Goal: Task Accomplishment & Management: Manage account settings

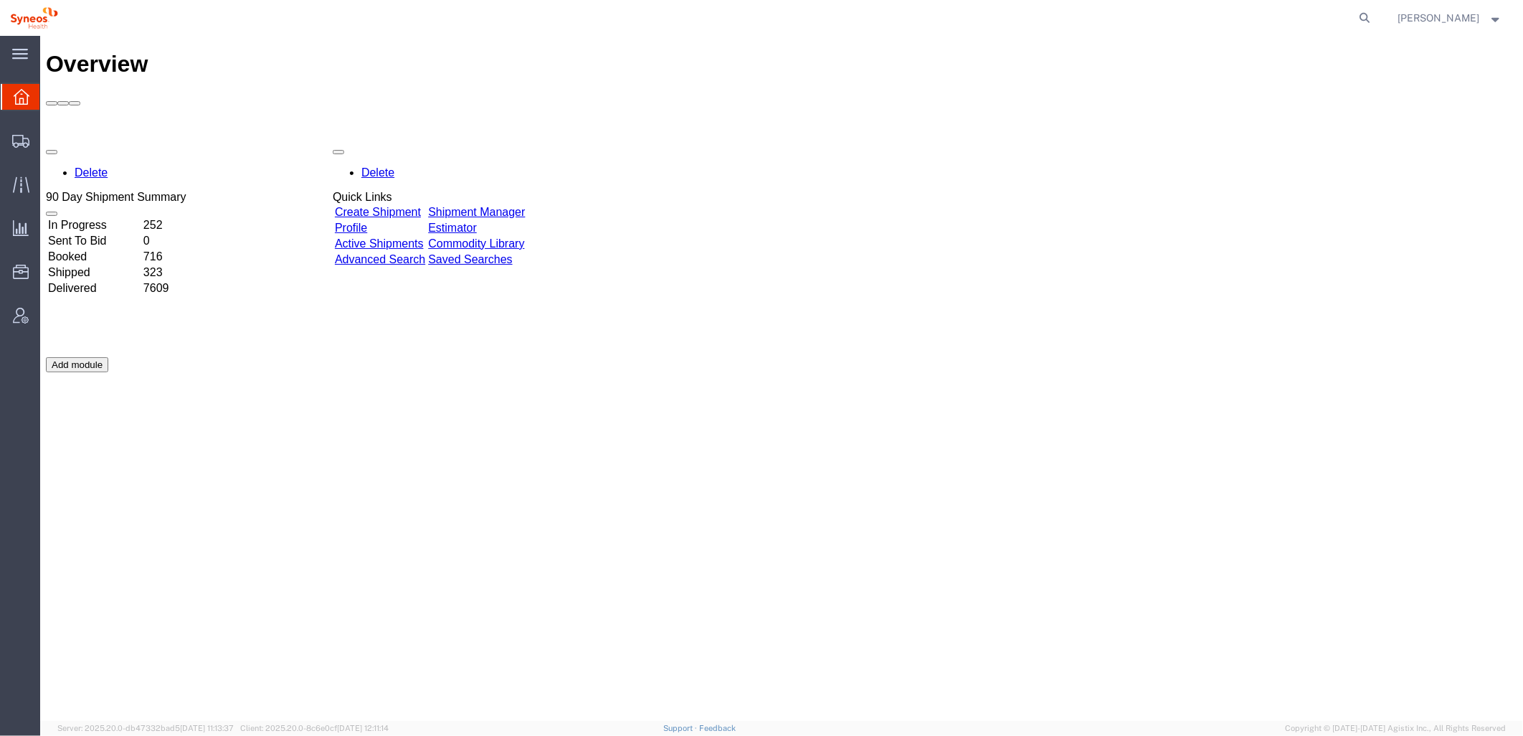
click at [108, 356] on div "Add module" at bounding box center [76, 363] width 62 height 15
click at [27, 314] on icon at bounding box center [21, 316] width 16 height 16
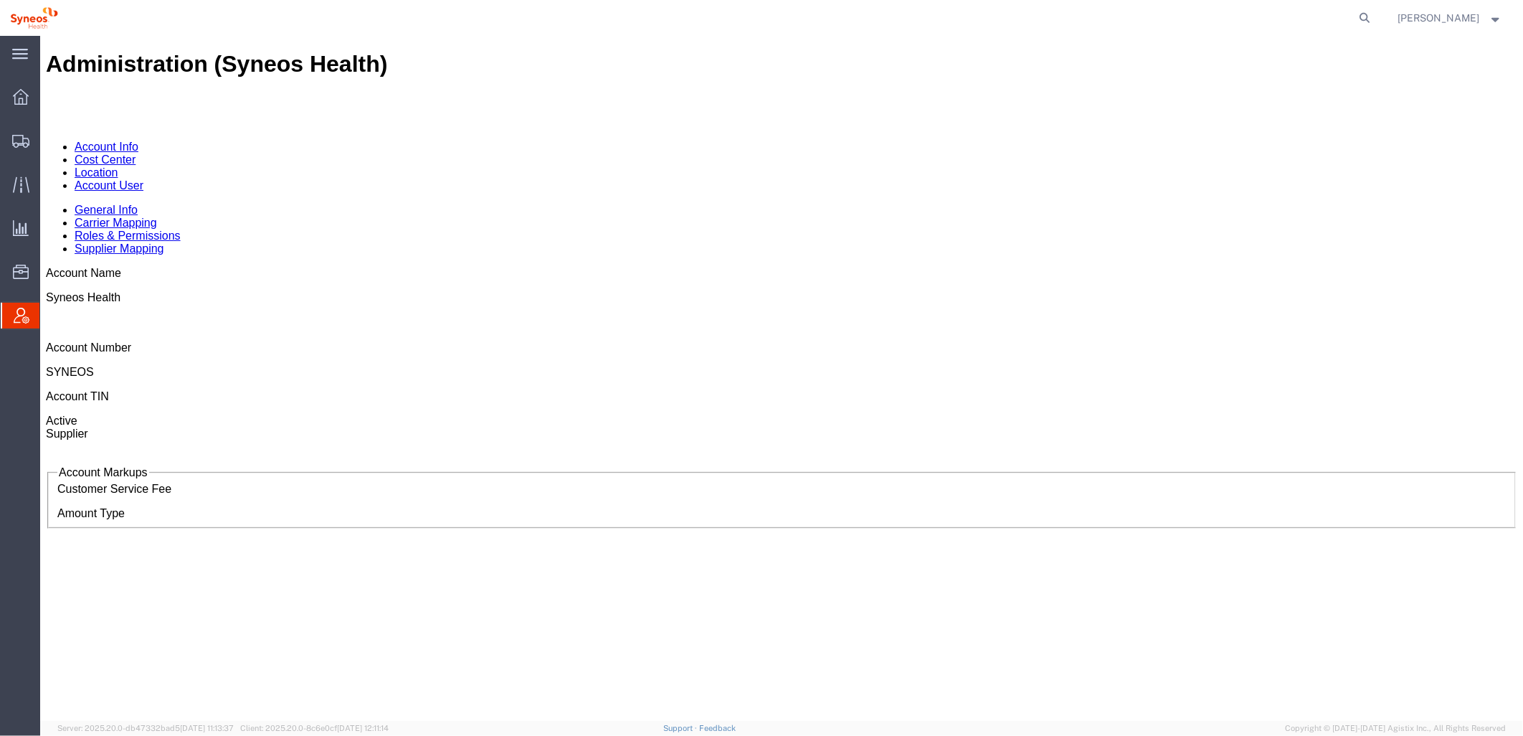
click at [143, 179] on link "Account User" at bounding box center [108, 185] width 69 height 12
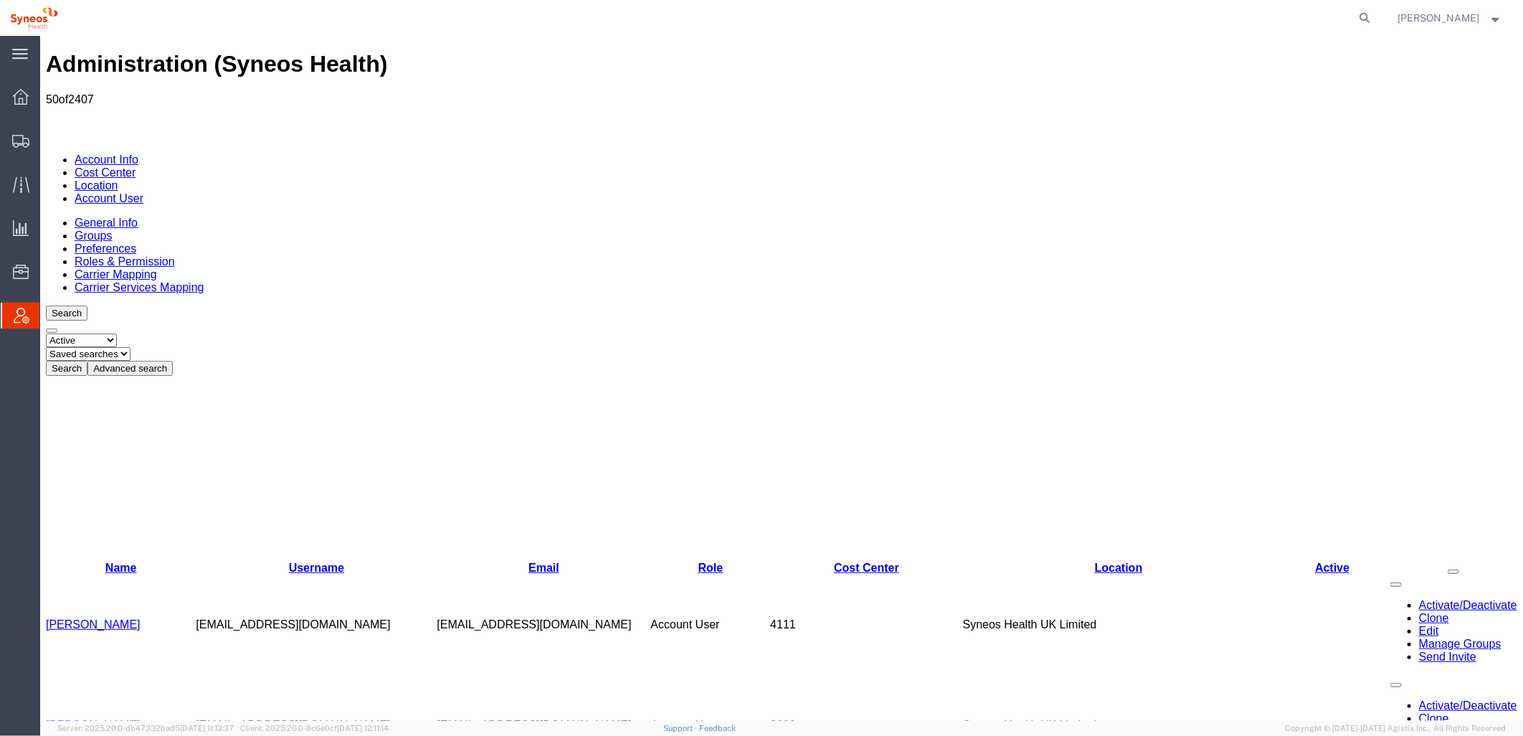
click at [172, 360] on button "Advanced search" at bounding box center [129, 367] width 85 height 15
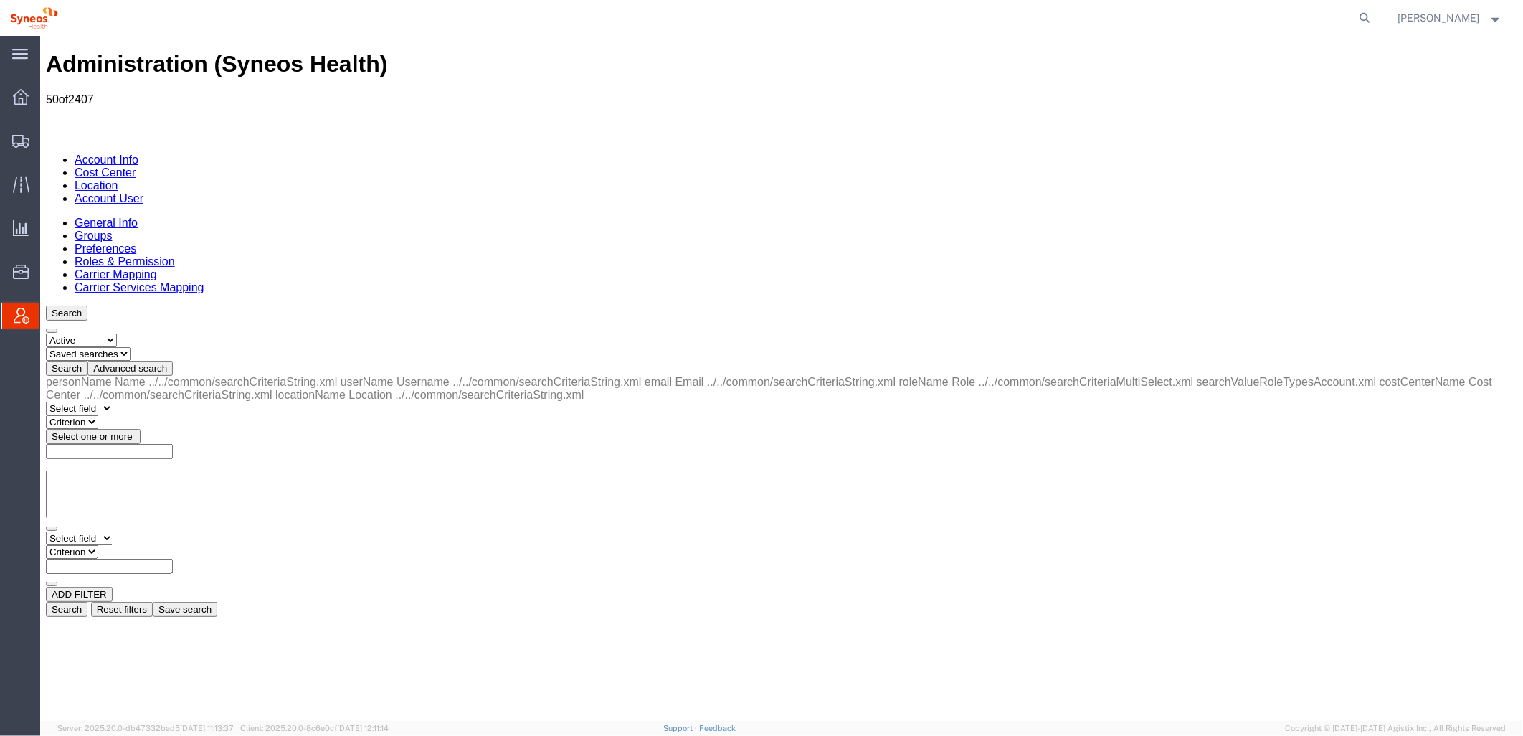
click at [113, 531] on select "Select field Cost Center Email Location Name Role Username" at bounding box center [78, 538] width 67 height 14
select select "locationName"
click at [45, 531] on select "Select field Cost Center Email Location Name Role Username" at bounding box center [78, 538] width 67 height 14
click at [131, 544] on select "Criterion contains does not contain is is blank is not blank starts with" at bounding box center [88, 551] width 86 height 14
select select "contains"
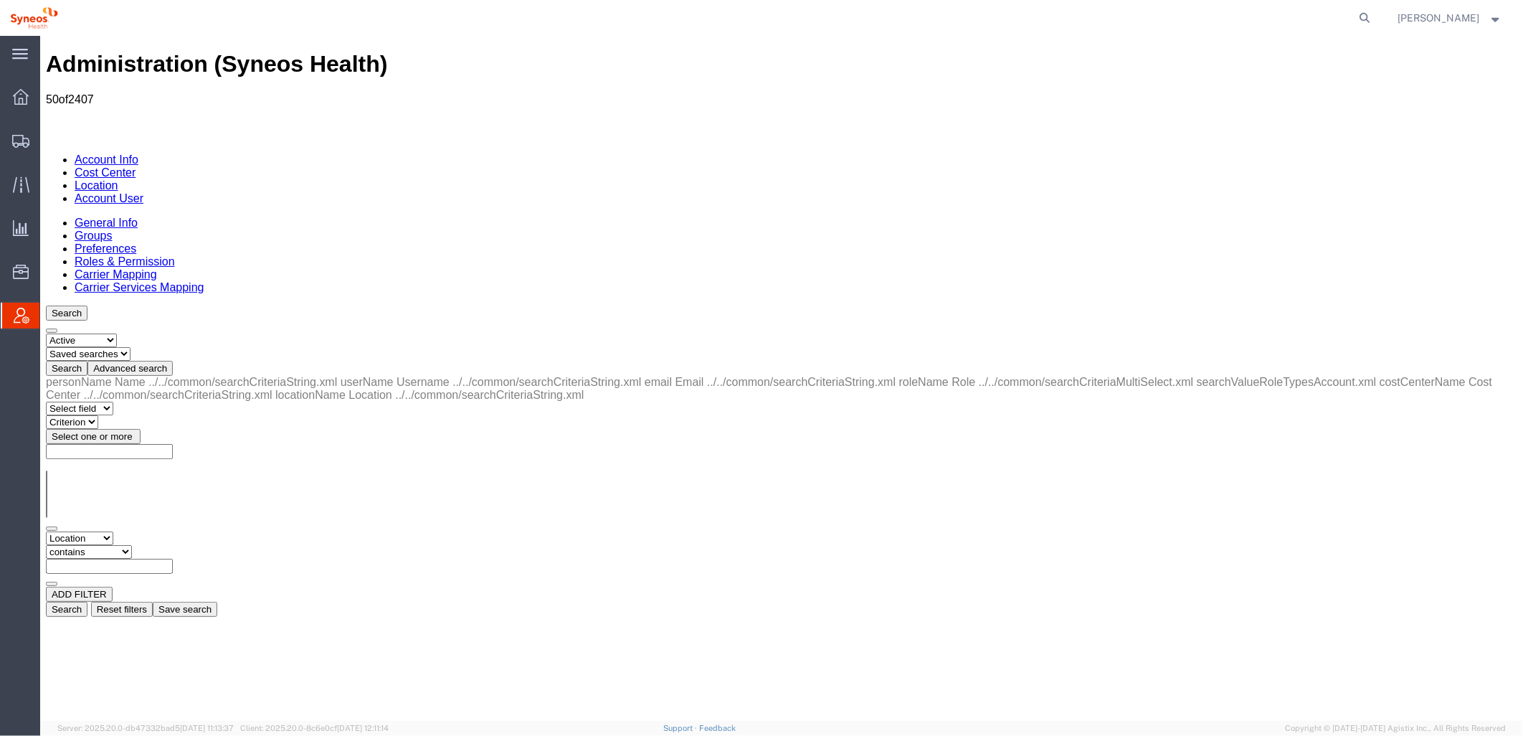
click at [131, 544] on select "Criterion contains does not contain is is blank is not blank starts with" at bounding box center [88, 551] width 86 height 14
drag, startPoint x: 302, startPoint y: 225, endPoint x: 308, endPoint y: 220, distance: 8.2
click at [172, 558] on input "text" at bounding box center [108, 565] width 127 height 15
type input "zdnu"
click at [87, 601] on button "Search" at bounding box center [66, 608] width 42 height 15
